Goal: Task Accomplishment & Management: Complete application form

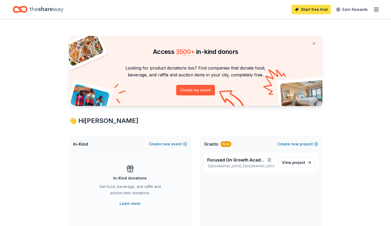
click at [311, 9] on link "Start free trial" at bounding box center [311, 10] width 39 height 10
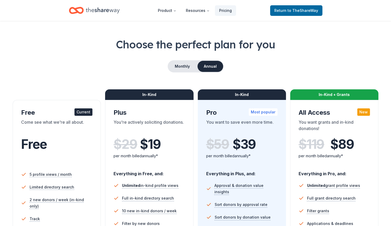
scroll to position [34, 0]
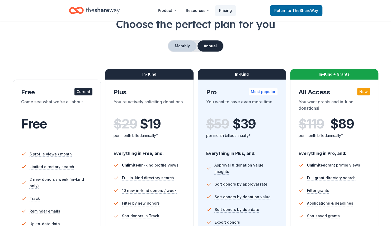
click at [176, 46] on button "Monthly" at bounding box center [182, 45] width 28 height 11
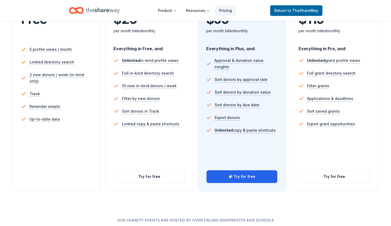
scroll to position [161, 0]
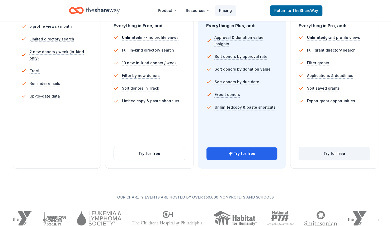
click at [317, 155] on button "Try for free" at bounding box center [334, 153] width 71 height 13
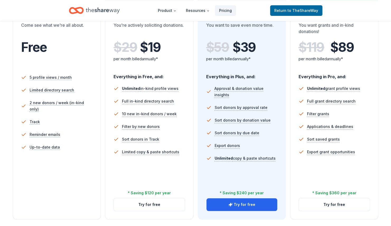
scroll to position [129, 0]
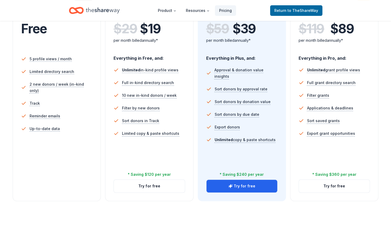
drag, startPoint x: 322, startPoint y: 185, endPoint x: 335, endPoint y: 202, distance: 21.5
click at [335, 202] on div "Choose the perfect plan for you Monthly Annual Free Current Come see what we're…" at bounding box center [195, 106] width 391 height 368
click at [337, 184] on button "Try for free" at bounding box center [334, 186] width 71 height 13
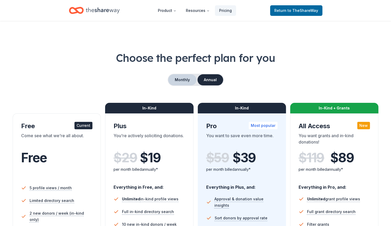
click at [175, 79] on button "Monthly" at bounding box center [182, 79] width 28 height 11
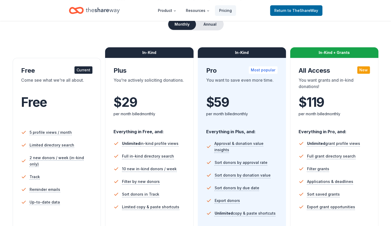
scroll to position [52, 0]
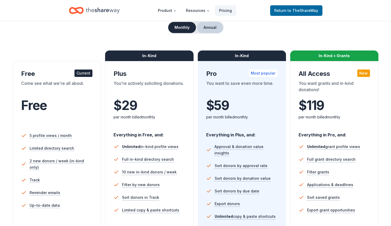
click at [207, 29] on button "Annual" at bounding box center [210, 27] width 26 height 11
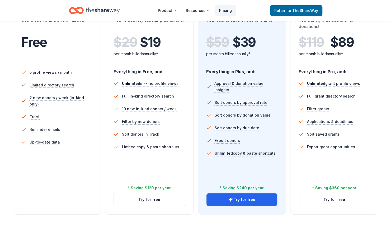
scroll to position [117, 0]
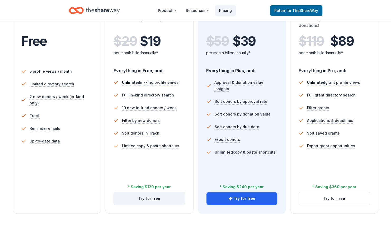
click at [142, 195] on button "Try for free" at bounding box center [149, 198] width 71 height 13
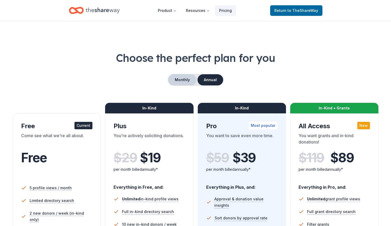
click at [182, 81] on button "Monthly" at bounding box center [182, 79] width 28 height 11
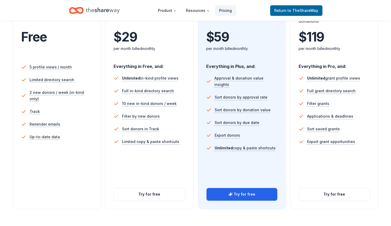
scroll to position [118, 0]
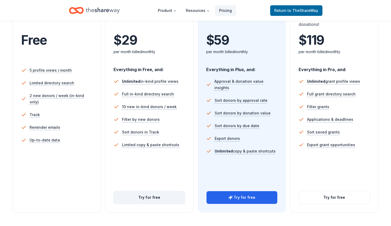
click at [166, 198] on button "Try for free" at bounding box center [149, 197] width 71 height 13
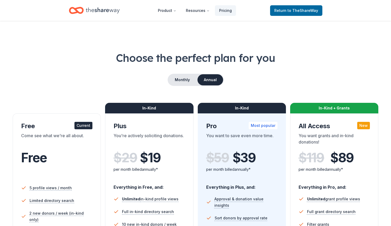
scroll to position [118, 0]
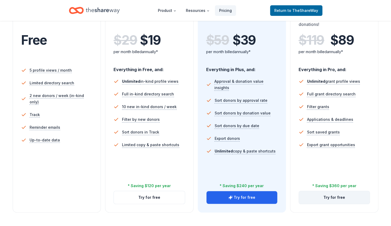
click at [340, 197] on button "Try for free" at bounding box center [334, 197] width 71 height 13
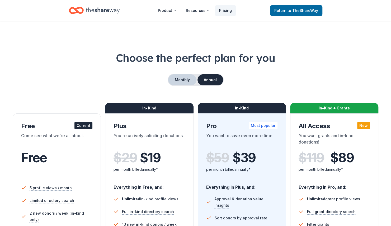
click at [191, 82] on button "Monthly" at bounding box center [182, 79] width 28 height 11
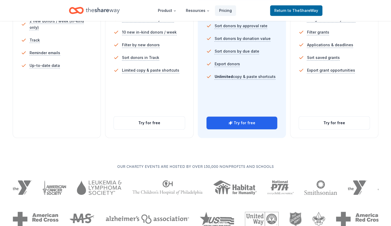
scroll to position [198, 0]
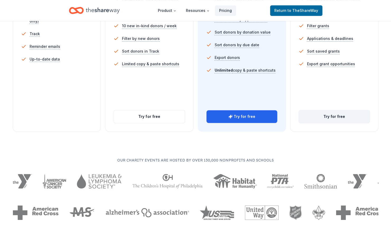
click at [340, 114] on button "Try for free" at bounding box center [334, 116] width 71 height 13
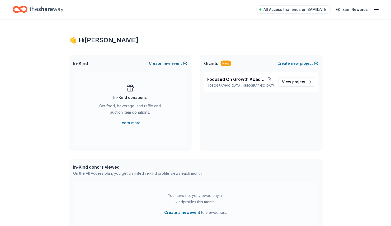
click at [183, 60] on button "Create new event" at bounding box center [168, 63] width 38 height 6
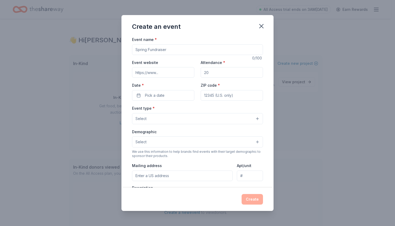
click at [177, 50] on input "Event name *" at bounding box center [197, 49] width 131 height 11
type input "Focused On Giving"
type input "H"
type input "https://www.fog-academy.org"
type input "300"
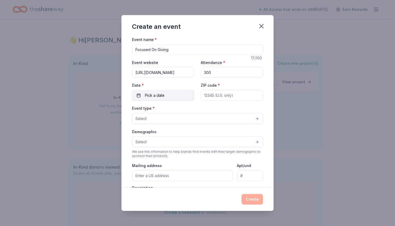
click at [171, 95] on button "Pick a date" at bounding box center [163, 95] width 62 height 11
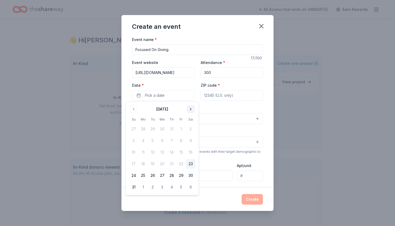
click at [193, 109] on button "Go to next month" at bounding box center [190, 108] width 7 height 7
click at [192, 153] on button "20" at bounding box center [191, 152] width 10 height 10
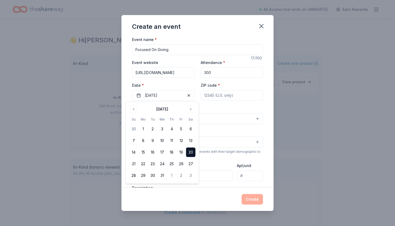
click at [217, 95] on input "ZIP code *" at bounding box center [232, 95] width 62 height 11
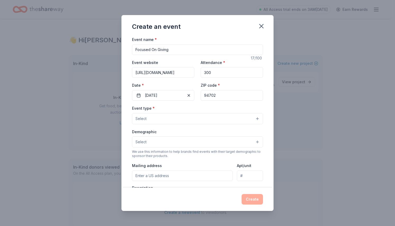
type input "94702"
click at [178, 114] on button "Select" at bounding box center [197, 118] width 131 height 11
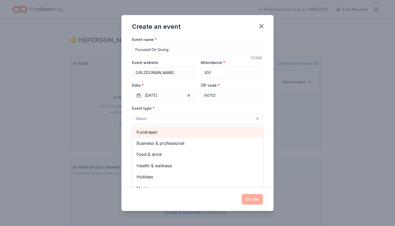
click at [237, 128] on div "Fundraiser" at bounding box center [197, 132] width 131 height 11
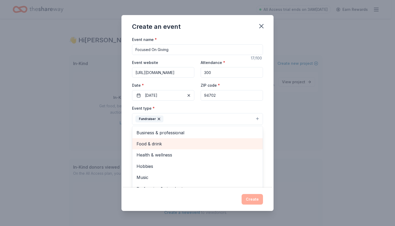
click at [233, 141] on span "Food & drink" at bounding box center [198, 143] width 122 height 7
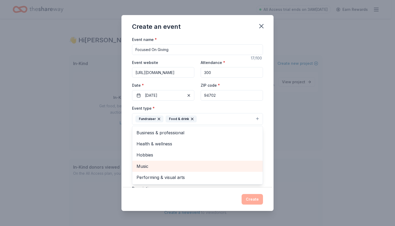
click at [221, 161] on div "Music" at bounding box center [197, 166] width 131 height 11
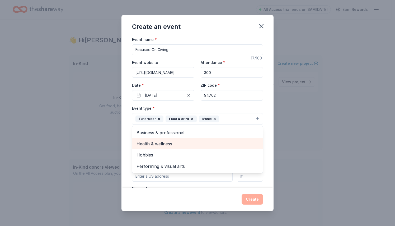
click at [204, 140] on span "Health & wellness" at bounding box center [198, 143] width 122 height 7
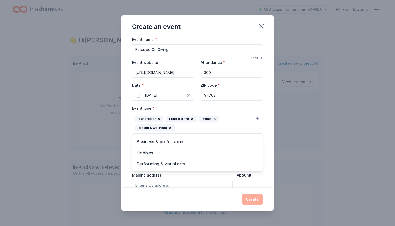
click at [266, 110] on div "Event name * Focused On Giving 17 /100 Event website https://www.fog-academy.or…" at bounding box center [198, 111] width 152 height 151
click at [249, 150] on button "Select" at bounding box center [197, 151] width 131 height 11
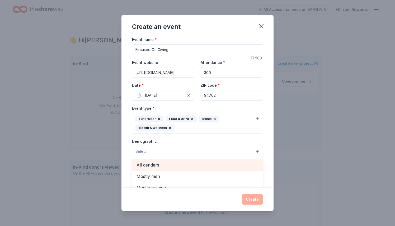
click at [221, 166] on span "All genders" at bounding box center [198, 164] width 122 height 7
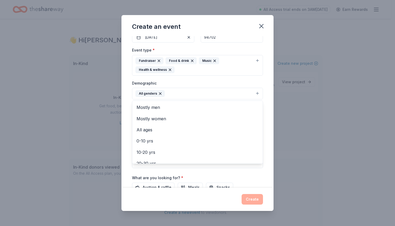
scroll to position [59, 0]
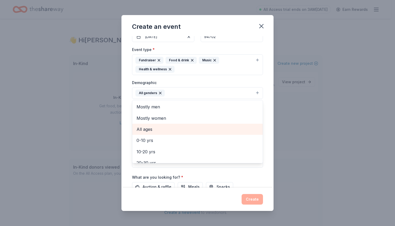
click at [181, 127] on span "All ages" at bounding box center [198, 129] width 122 height 7
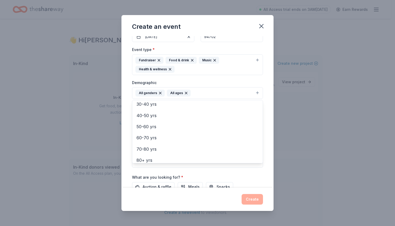
scroll to position [62, 0]
click at [266, 103] on div "Event name * Focused On Giving 17 /100 Event website https://www.fog-academy.or…" at bounding box center [198, 111] width 152 height 151
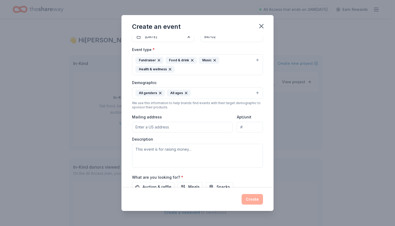
click at [201, 124] on input "Mailing address" at bounding box center [182, 127] width 101 height 11
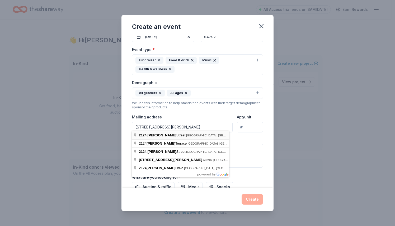
type input "2124 Kittredge Street, Berkeley, CA, 94704"
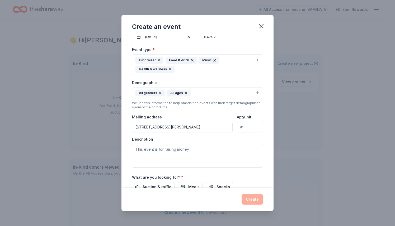
click at [246, 124] on input "Apt/unit" at bounding box center [250, 127] width 26 height 11
type input "71"
click at [206, 159] on textarea at bounding box center [197, 156] width 131 height 24
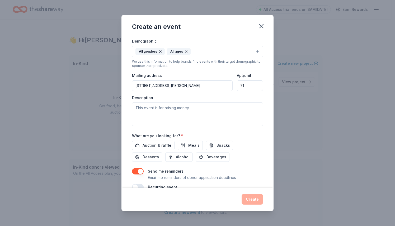
scroll to position [109, 0]
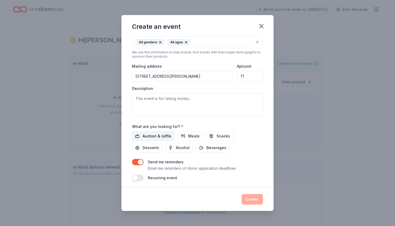
click at [153, 135] on span "Auction & raffle" at bounding box center [157, 136] width 29 height 6
click at [183, 132] on button "Meals" at bounding box center [190, 136] width 25 height 10
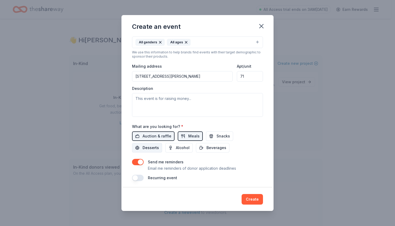
click at [153, 146] on span "Desserts" at bounding box center [151, 148] width 16 height 6
click at [204, 145] on button "Beverages" at bounding box center [213, 148] width 34 height 10
click at [217, 135] on span "Snacks" at bounding box center [223, 136] width 13 height 6
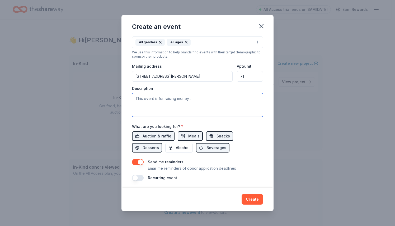
drag, startPoint x: 194, startPoint y: 97, endPoint x: 142, endPoint y: 89, distance: 53.0
click at [142, 89] on div "Description" at bounding box center [197, 101] width 131 height 31
click at [199, 97] on textarea at bounding box center [197, 105] width 131 height 24
paste textarea "Focused on Growth Academy is hosting Focused On Giving, a community event to su…"
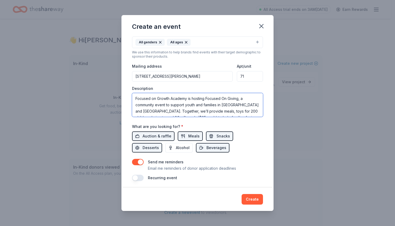
scroll to position [10, 0]
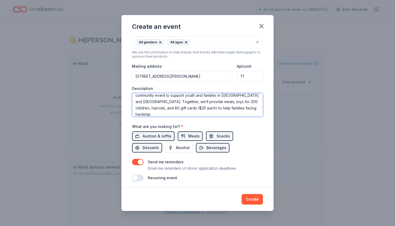
click at [217, 106] on textarea "Focused on Growth Academy is hosting Focused On Giving, a community event to su…" at bounding box center [197, 105] width 131 height 24
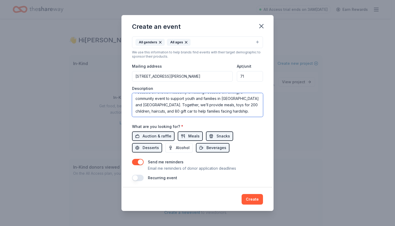
scroll to position [6, 0]
click at [151, 108] on textarea "Focused on Growth Academy is hosting Focused On Giving, a community event to su…" at bounding box center [197, 105] width 131 height 24
type textarea "Focused on Growth Academy is hosting Focused on Giving, a community event to su…"
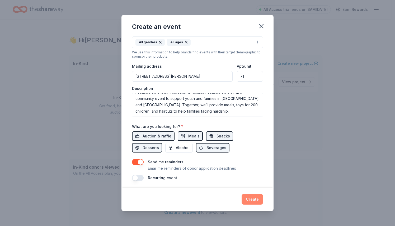
click at [258, 199] on button "Create" at bounding box center [252, 199] width 21 height 11
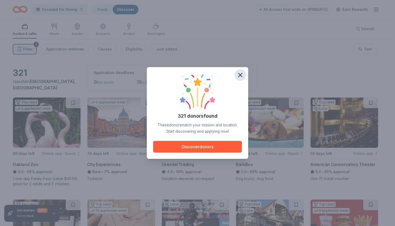
click at [244, 79] on icon "button" at bounding box center [240, 74] width 7 height 7
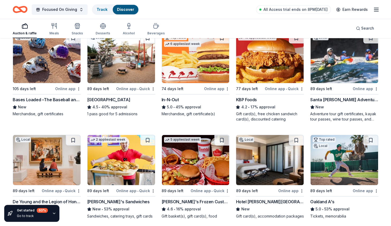
scroll to position [370, 0]
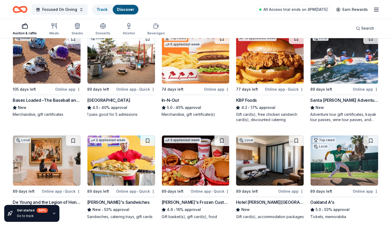
click at [273, 102] on div "KBP Foods" at bounding box center [270, 100] width 68 height 6
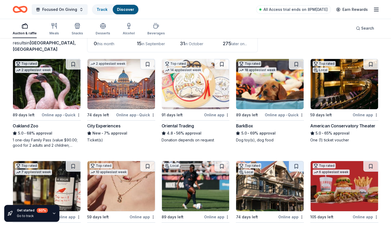
scroll to position [40, 0]
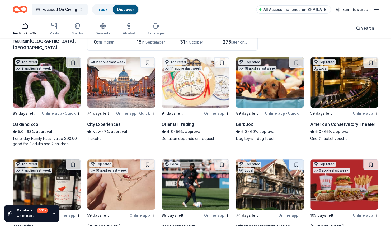
click at [119, 87] on img at bounding box center [121, 82] width 68 height 50
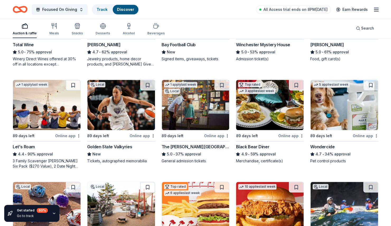
scroll to position [224, 0]
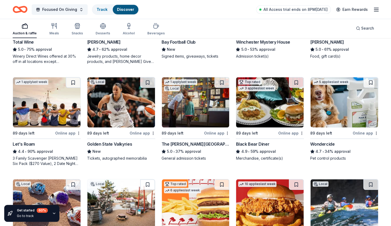
click at [123, 108] on img at bounding box center [121, 102] width 68 height 50
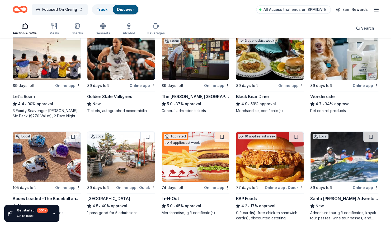
scroll to position [283, 0]
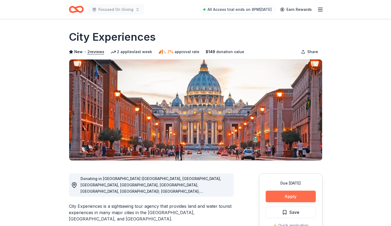
click at [302, 196] on button "Apply" at bounding box center [291, 196] width 50 height 12
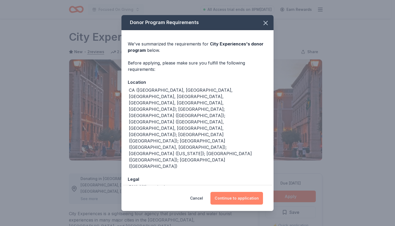
click at [246, 192] on button "Continue to application" at bounding box center [237, 198] width 53 height 13
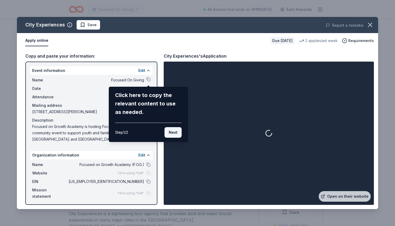
click at [173, 135] on button "Next" at bounding box center [173, 132] width 17 height 11
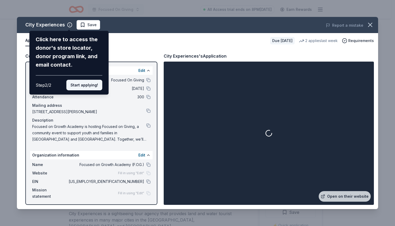
click at [88, 81] on button "Start applying!" at bounding box center [84, 85] width 36 height 11
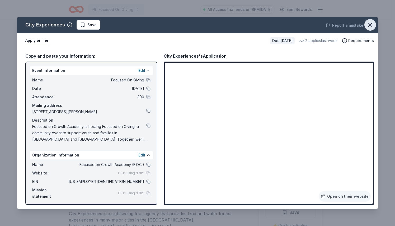
click at [370, 20] on button "button" at bounding box center [371, 25] width 12 height 12
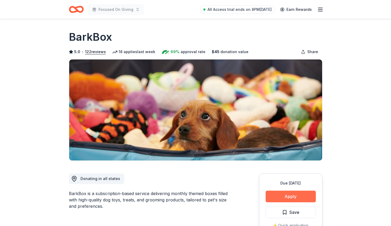
click at [284, 198] on button "Apply" at bounding box center [291, 196] width 50 height 12
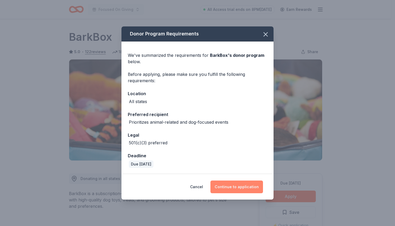
click at [246, 184] on button "Continue to application" at bounding box center [237, 186] width 53 height 13
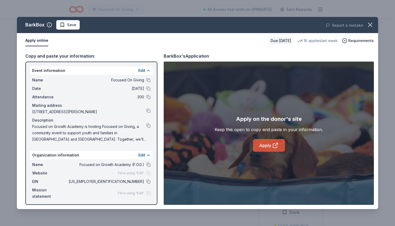
click at [268, 145] on link "Apply" at bounding box center [269, 145] width 32 height 13
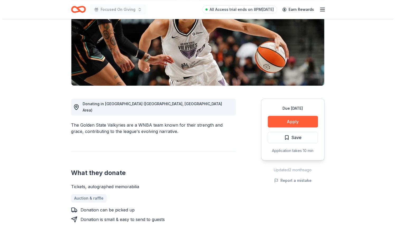
scroll to position [75, 0]
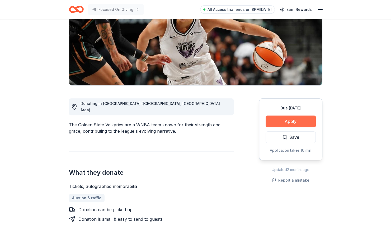
click at [297, 119] on button "Apply" at bounding box center [291, 121] width 50 height 12
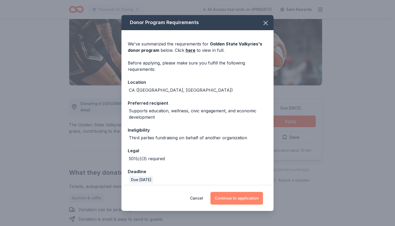
click at [236, 197] on button "Continue to application" at bounding box center [237, 198] width 53 height 13
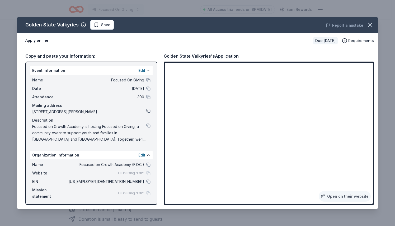
click at [148, 111] on button at bounding box center [148, 111] width 4 height 4
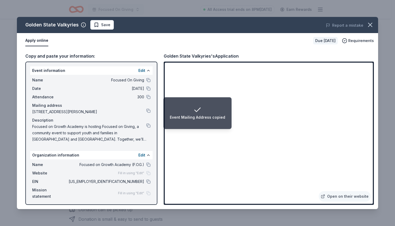
click at [183, 120] on div "Event Mailing Address copied" at bounding box center [197, 117] width 55 height 6
